Goal: Check status: Check status

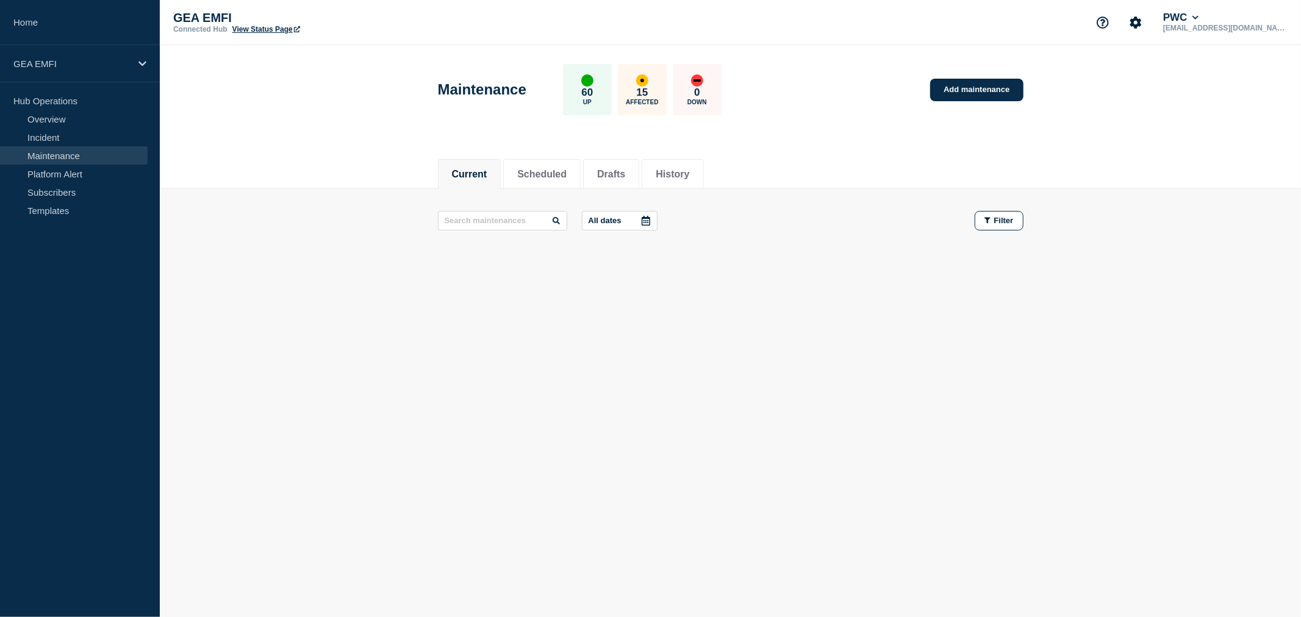
click at [803, 293] on div "Current Scheduled Drafts History Current Scheduled Drafts History All dates Fil…" at bounding box center [730, 250] width 1141 height 207
click at [567, 178] on button "Scheduled" at bounding box center [541, 174] width 49 height 11
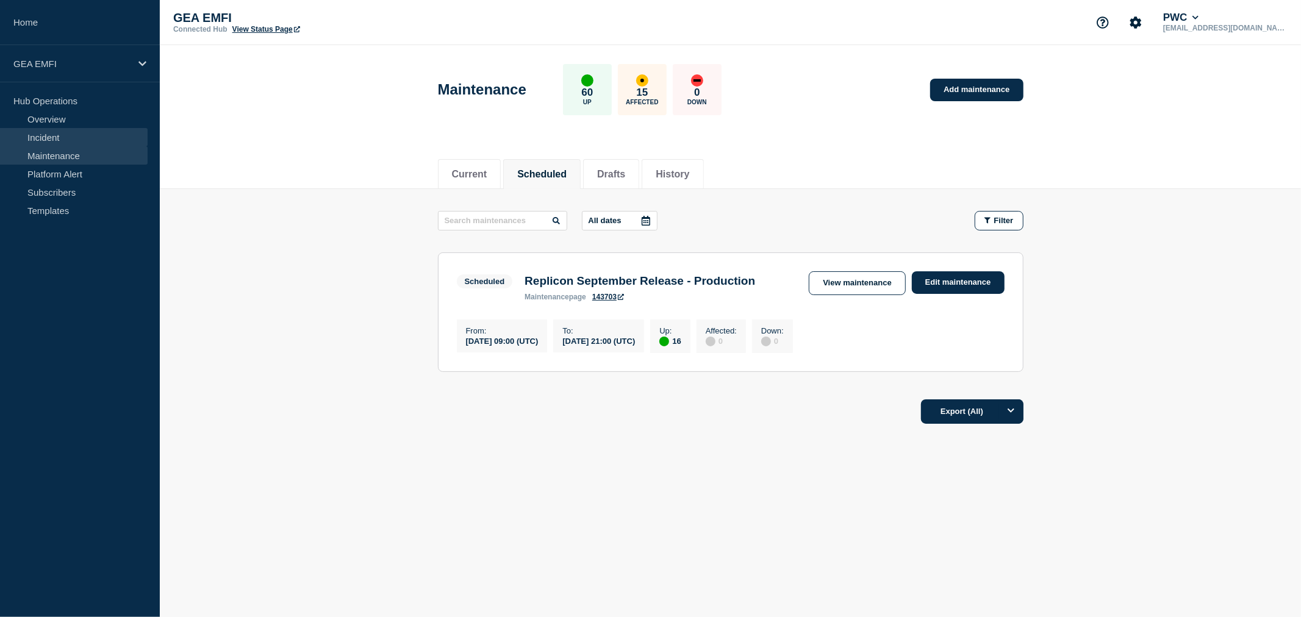
click at [56, 137] on link "Incident" at bounding box center [74, 137] width 148 height 18
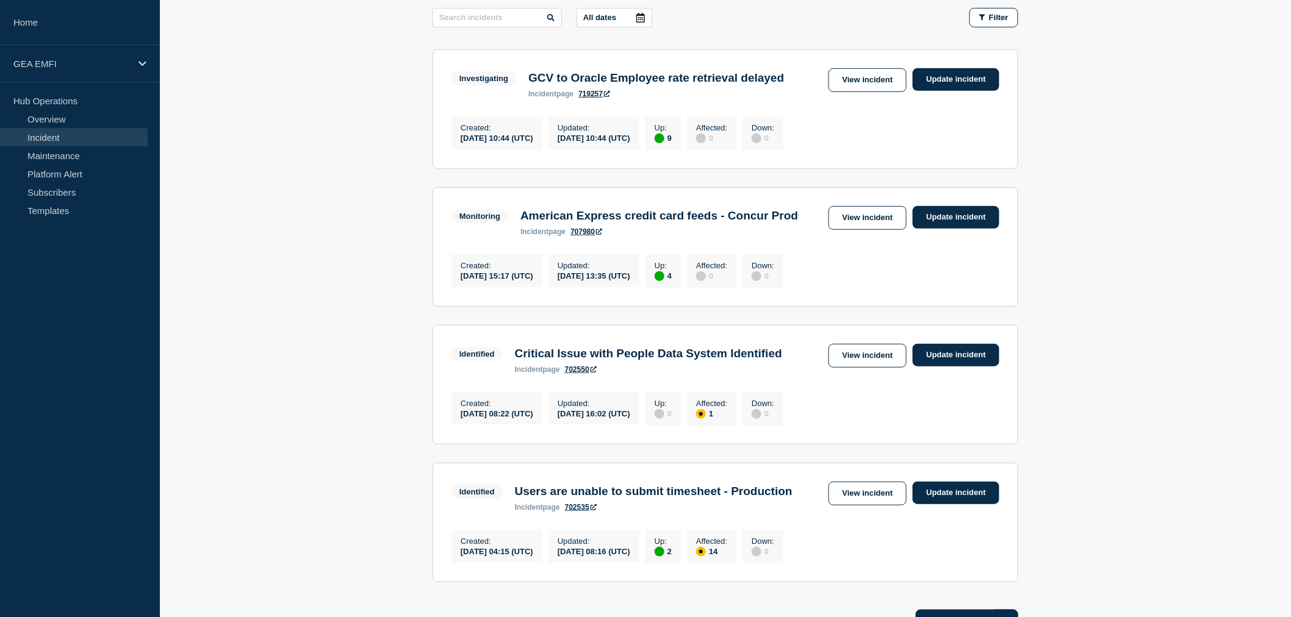
scroll to position [271, 0]
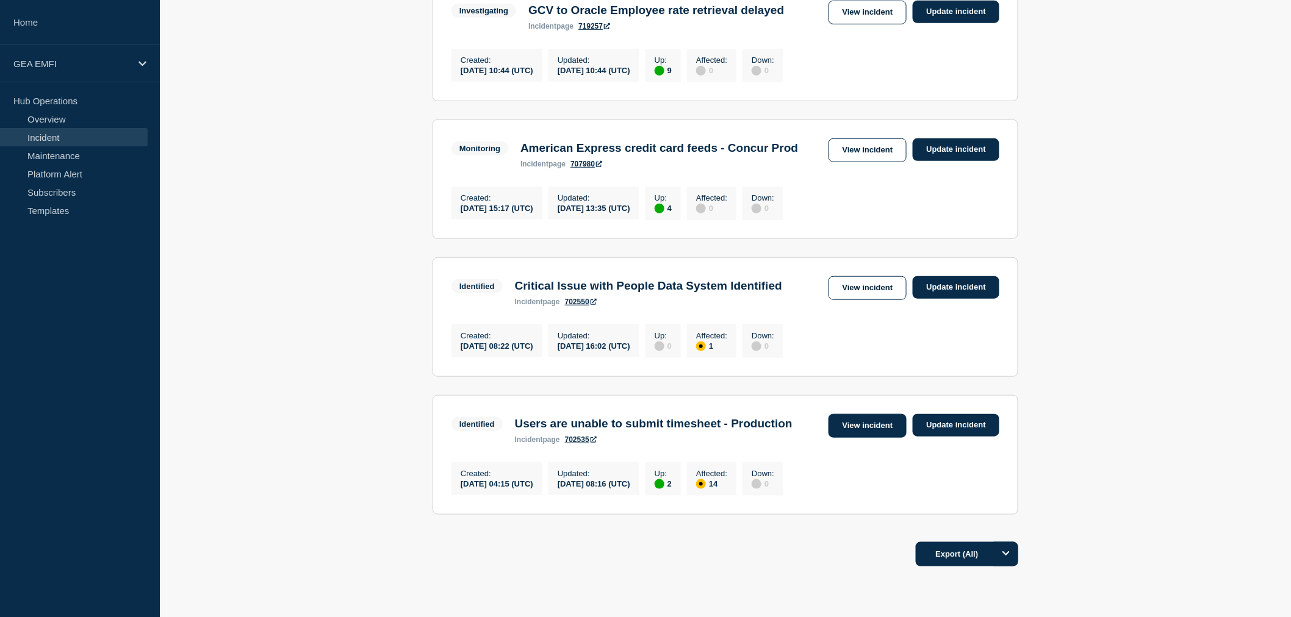
click at [867, 438] on link "View incident" at bounding box center [867, 426] width 79 height 24
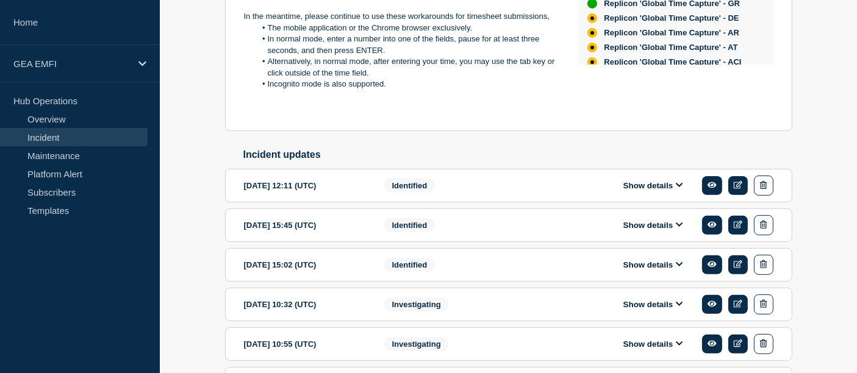
scroll to position [406, 0]
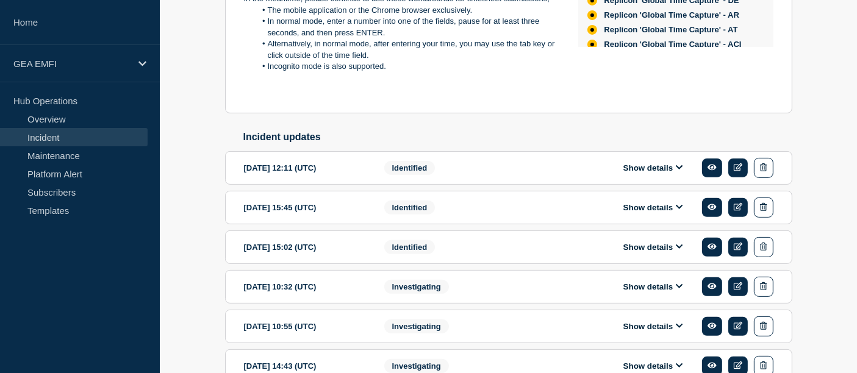
click at [677, 209] on icon at bounding box center [679, 207] width 7 height 4
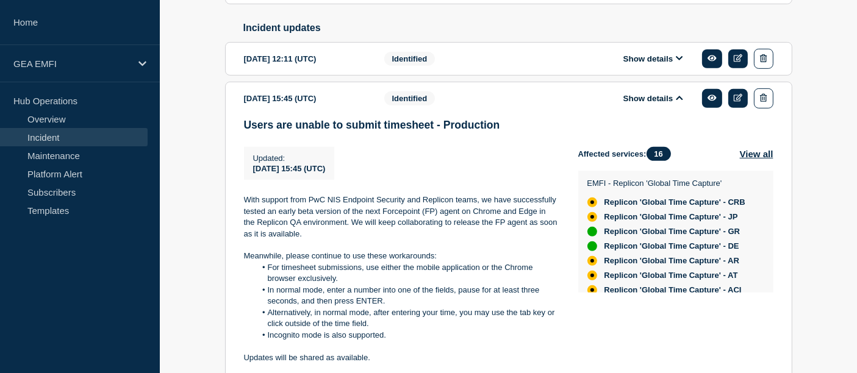
scroll to position [542, 0]
